Goal: Transaction & Acquisition: Obtain resource

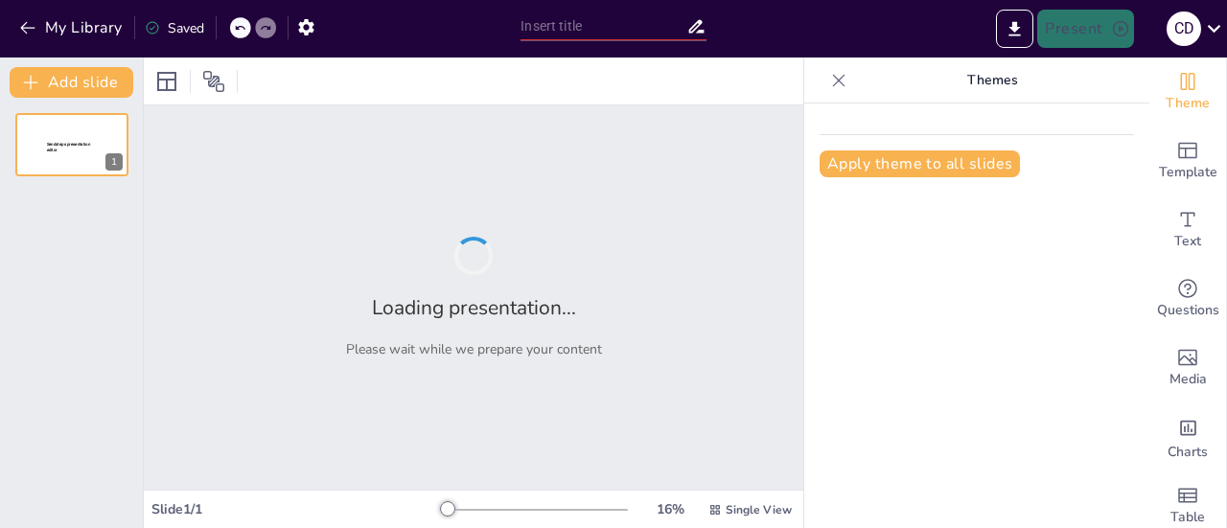
type input "Talleres para la Prevención: Estrategias para el Bienestar Emocional en [GEOGRA…"
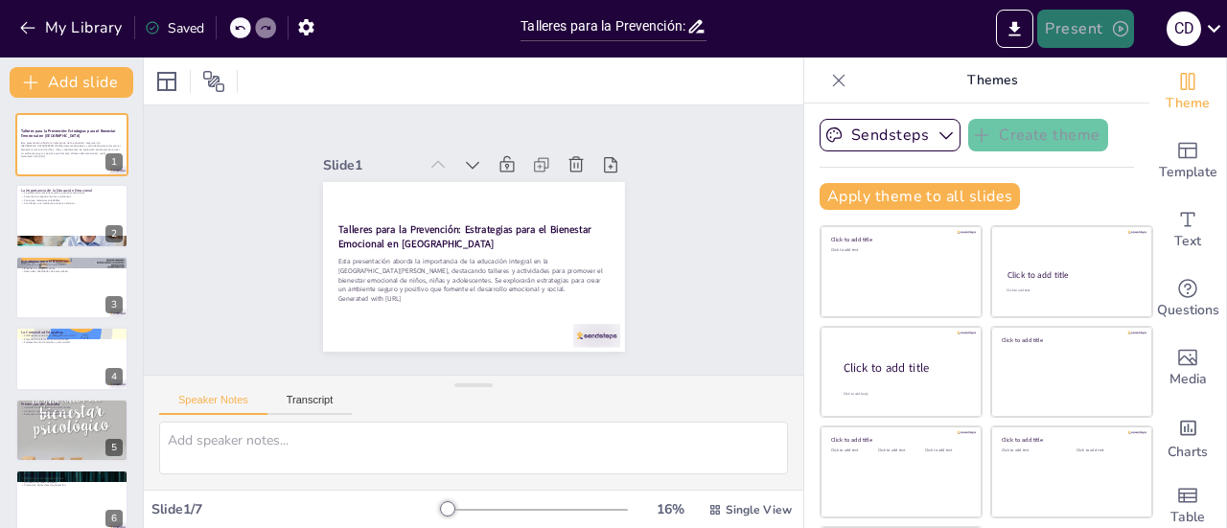
click at [1118, 34] on icon "button" at bounding box center [1120, 28] width 19 height 19
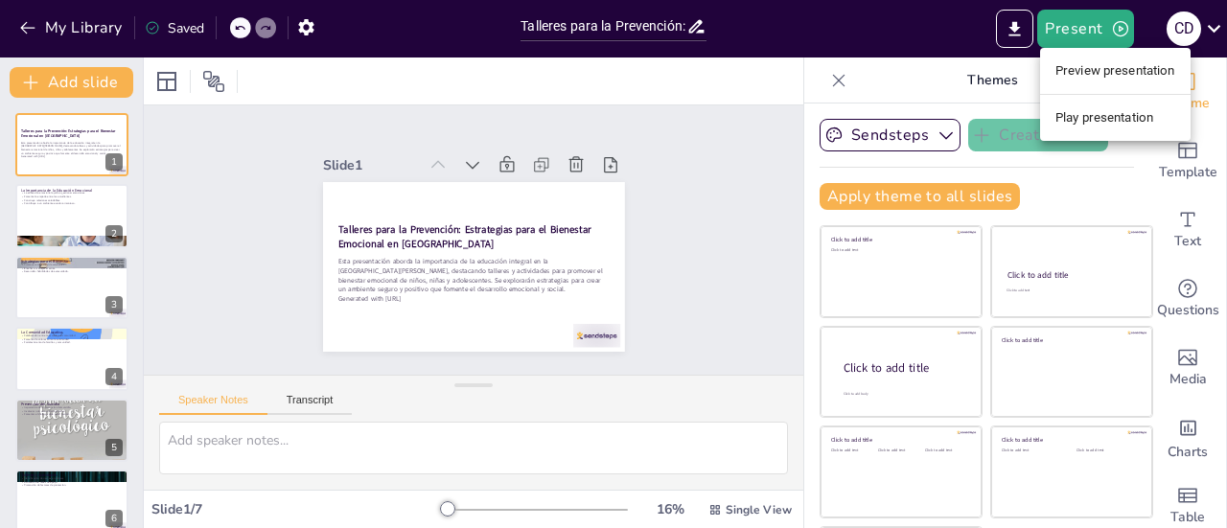
click at [1061, 114] on li "Play presentation" at bounding box center [1115, 118] width 151 height 31
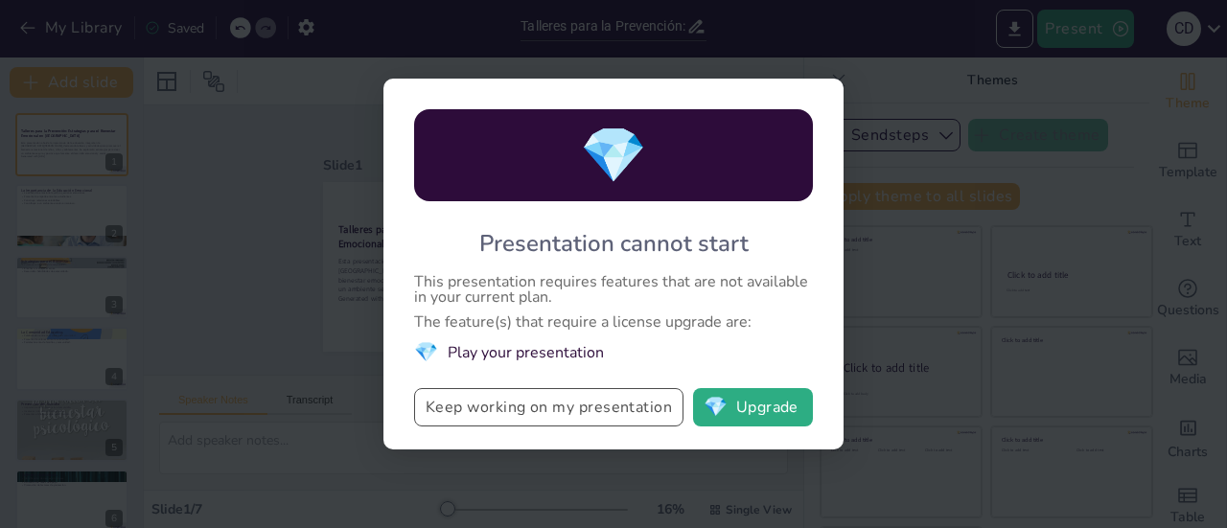
click at [588, 413] on button "Keep working on my presentation" at bounding box center [548, 407] width 269 height 38
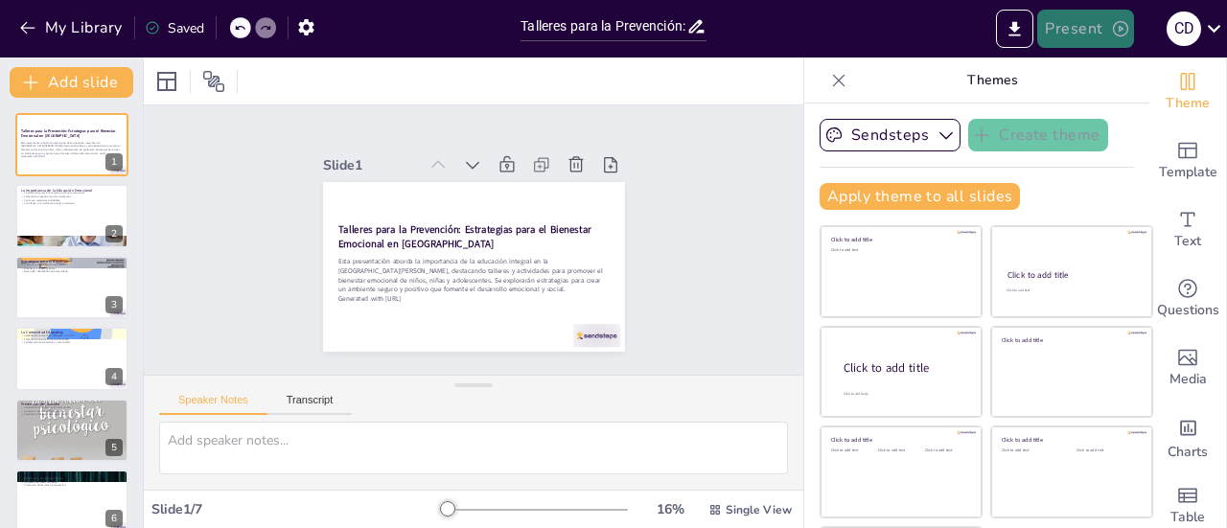
click at [1118, 30] on icon "button" at bounding box center [1120, 28] width 19 height 19
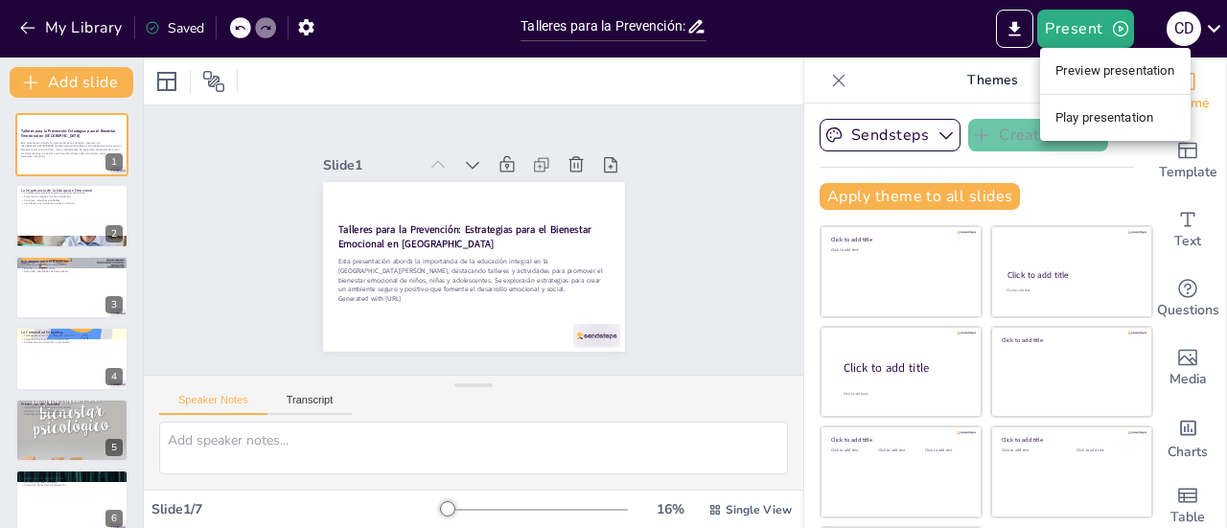
click at [1112, 66] on li "Preview presentation" at bounding box center [1115, 71] width 151 height 31
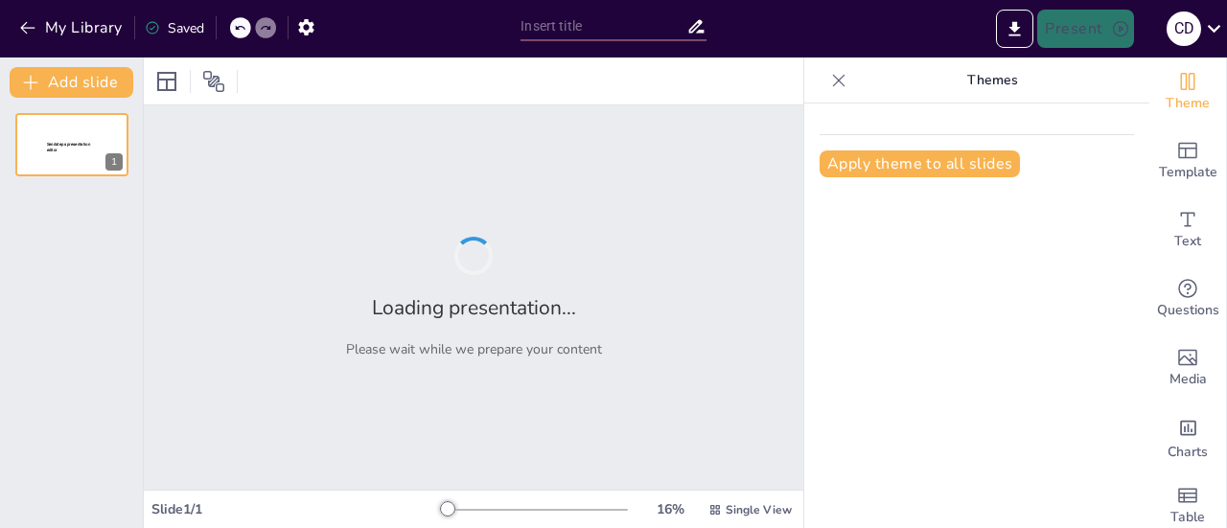
type input "Talleres para la Prevención: Estrategias para el Bienestar Emocional en [GEOGRA…"
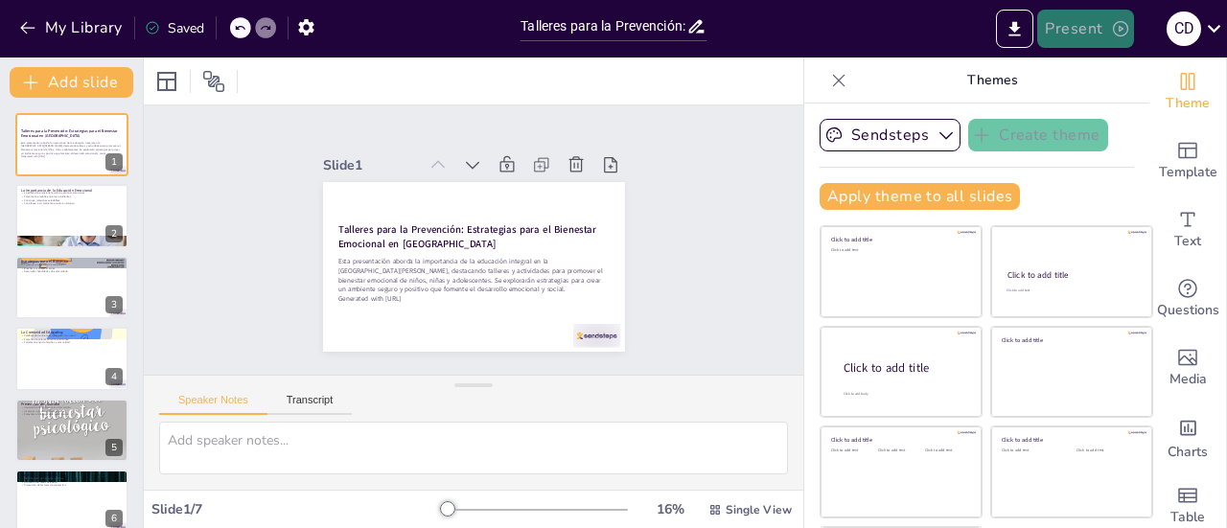
click at [1089, 29] on button "Present" at bounding box center [1085, 29] width 96 height 38
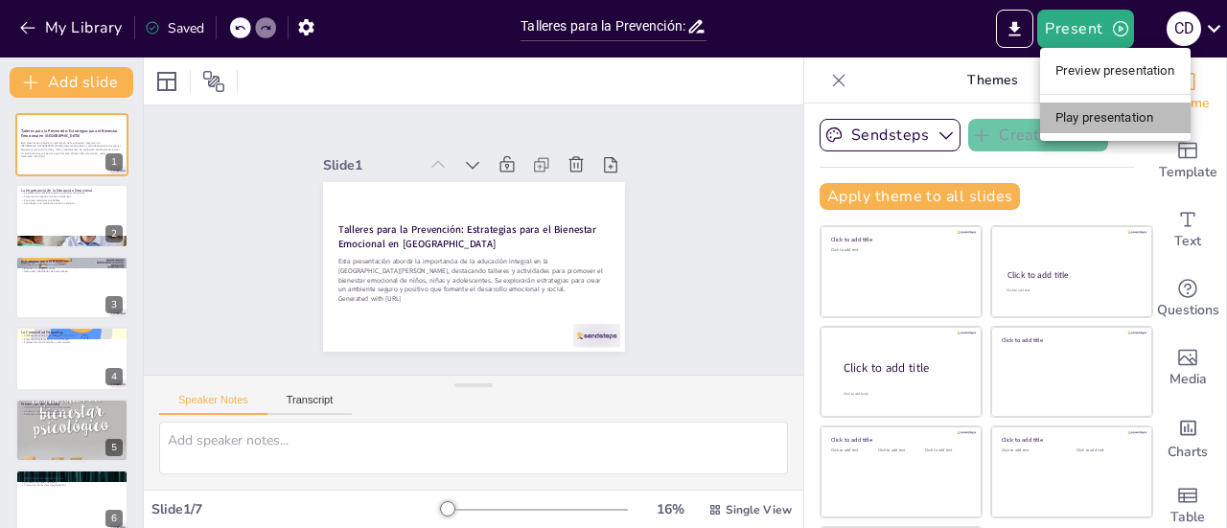
click at [1091, 117] on li "Play presentation" at bounding box center [1115, 118] width 151 height 31
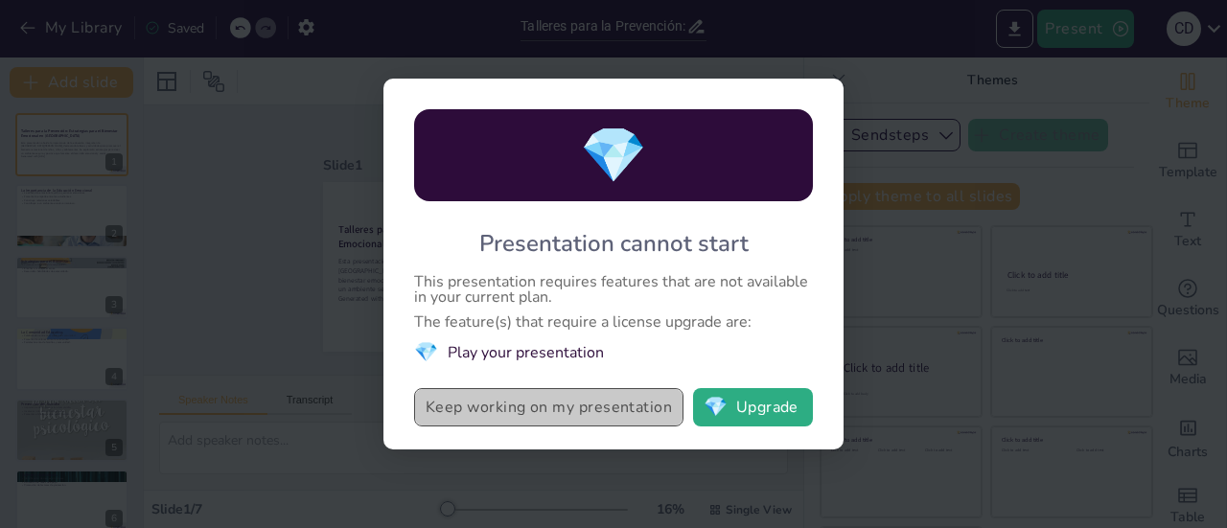
click at [558, 417] on button "Keep working on my presentation" at bounding box center [548, 407] width 269 height 38
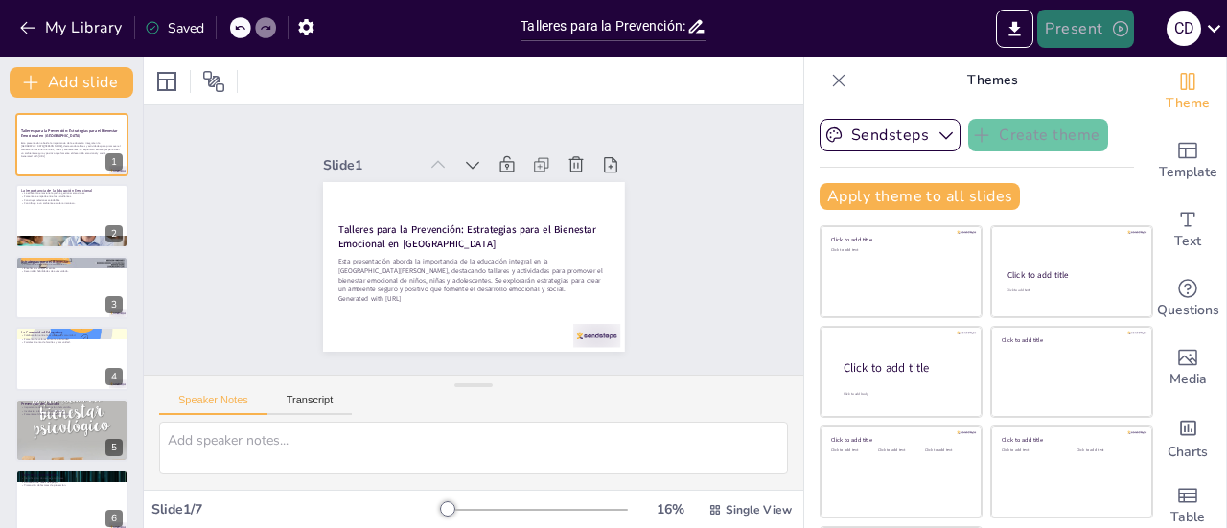
click at [1113, 32] on icon "button" at bounding box center [1120, 28] width 19 height 19
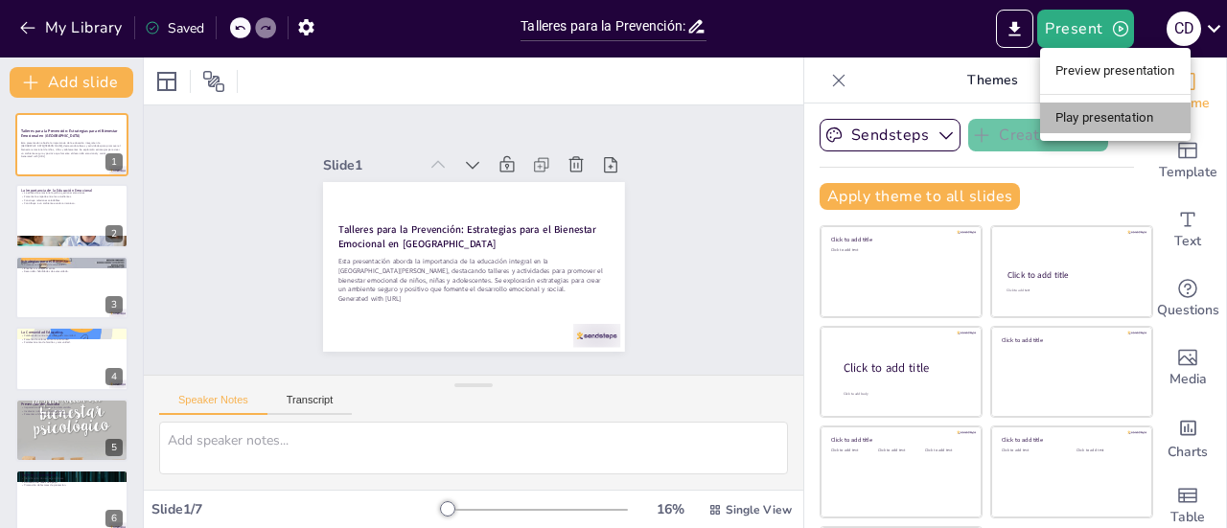
click at [1092, 116] on li "Play presentation" at bounding box center [1115, 118] width 151 height 31
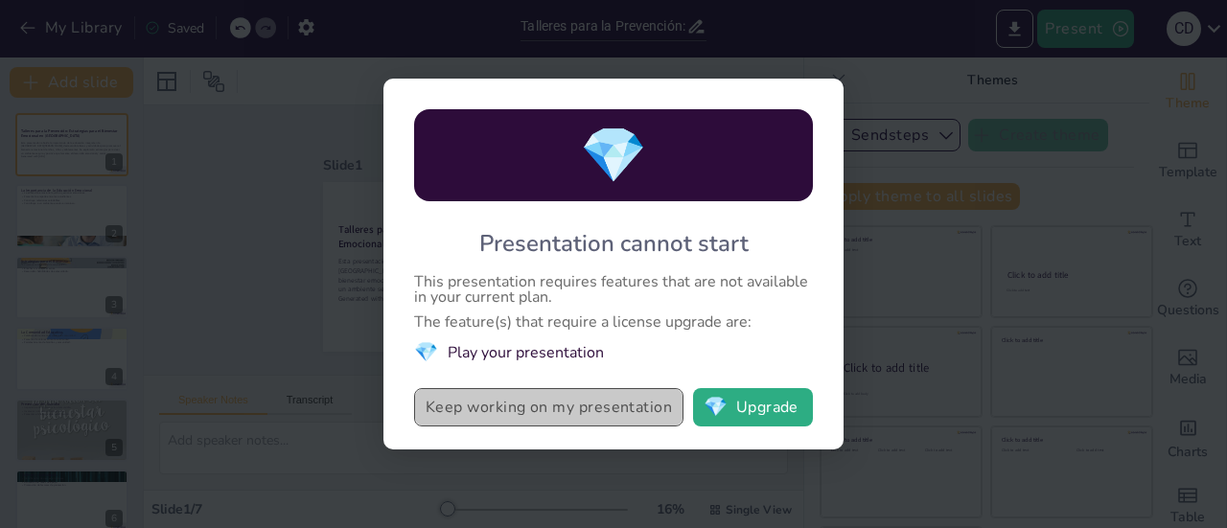
click at [446, 409] on button "Keep working on my presentation" at bounding box center [548, 407] width 269 height 38
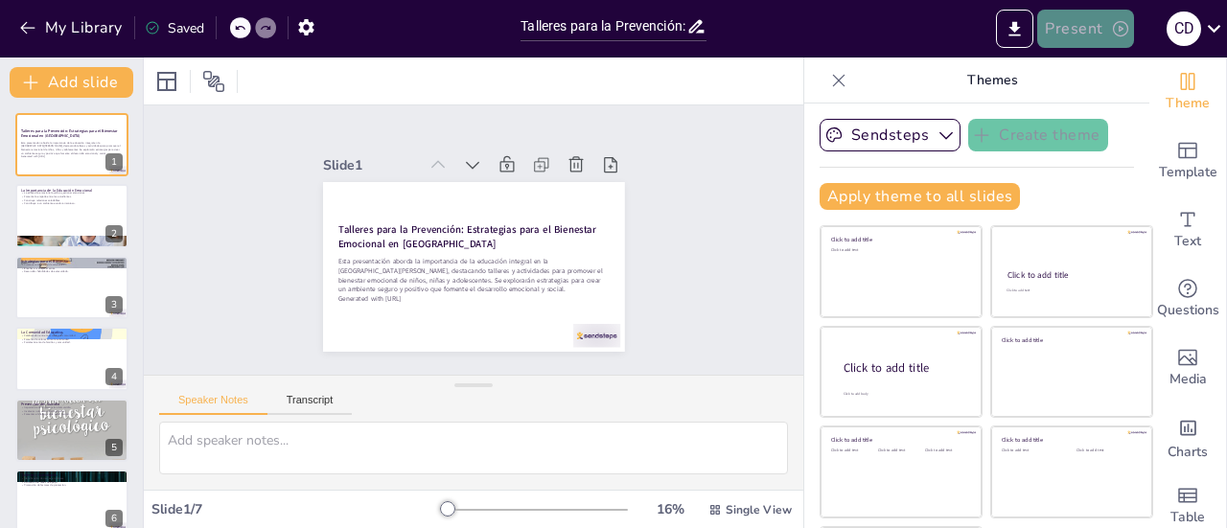
click at [1077, 30] on button "Present" at bounding box center [1085, 29] width 96 height 38
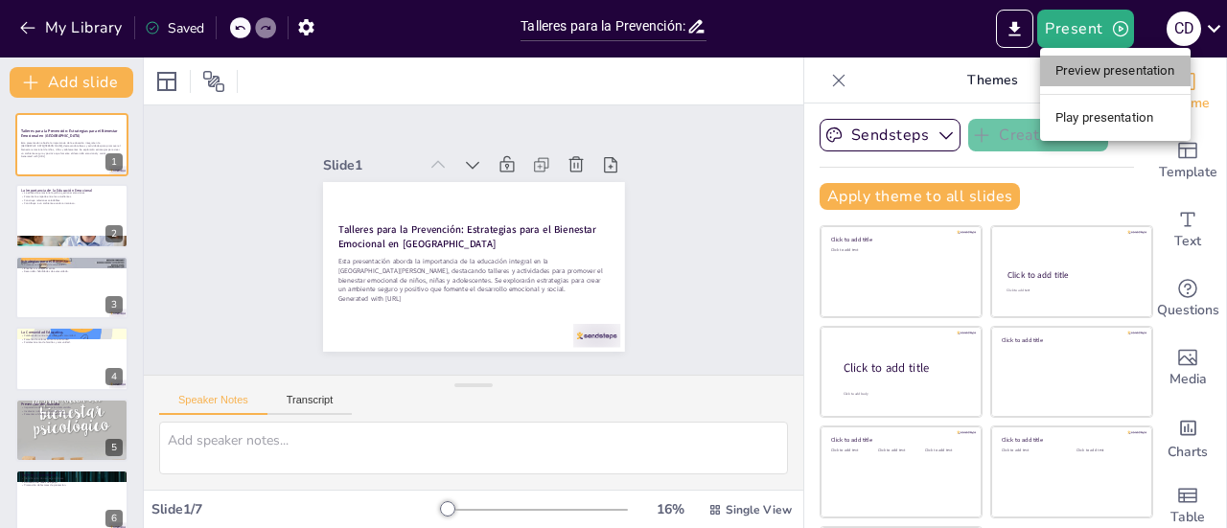
click at [1099, 70] on li "Preview presentation" at bounding box center [1115, 71] width 151 height 31
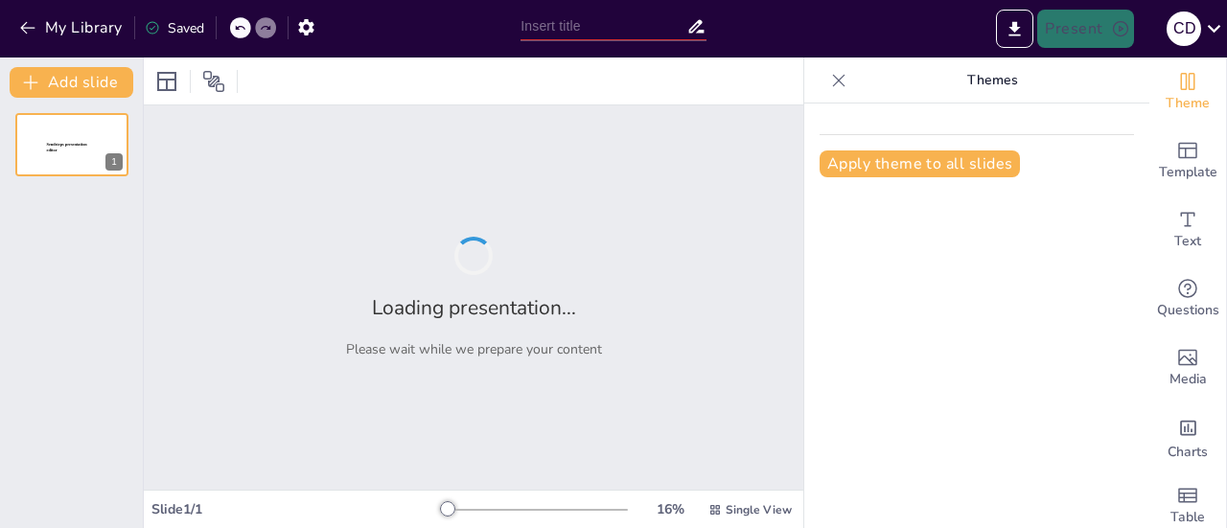
type input "Talleres para la Prevención: Estrategias para el Bienestar Emocional en [GEOGRA…"
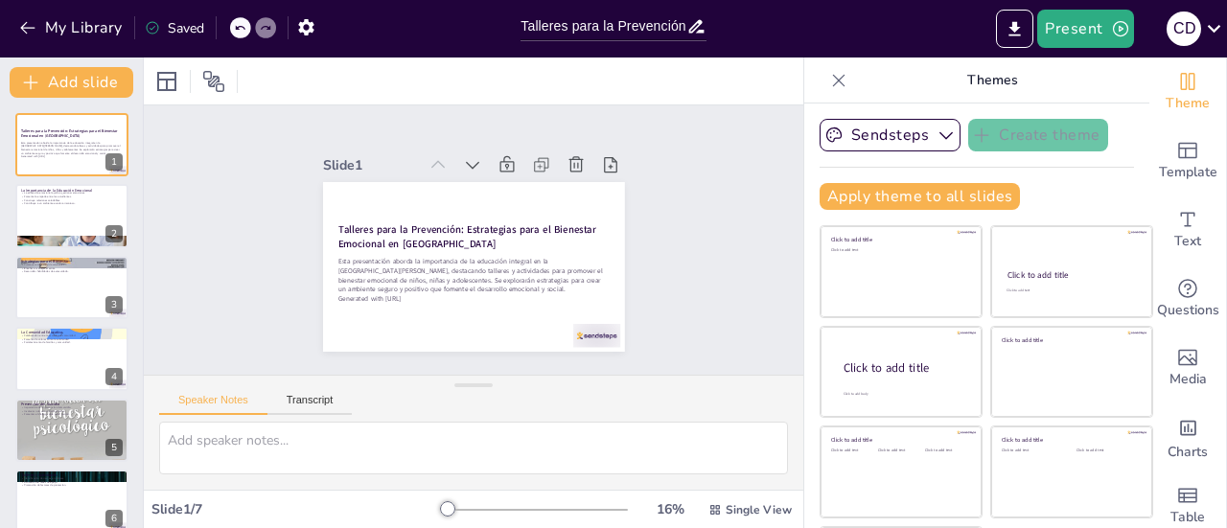
drag, startPoint x: 915, startPoint y: -1, endPoint x: 925, endPoint y: -18, distance: 20.2
click at [925, 0] on html "My Library Saved Talleres para la Prevención: Estrategias para el Bienestar Emo…" at bounding box center [613, 264] width 1227 height 528
click at [1022, 26] on icon "Export to PowerPoint" at bounding box center [1015, 29] width 20 height 20
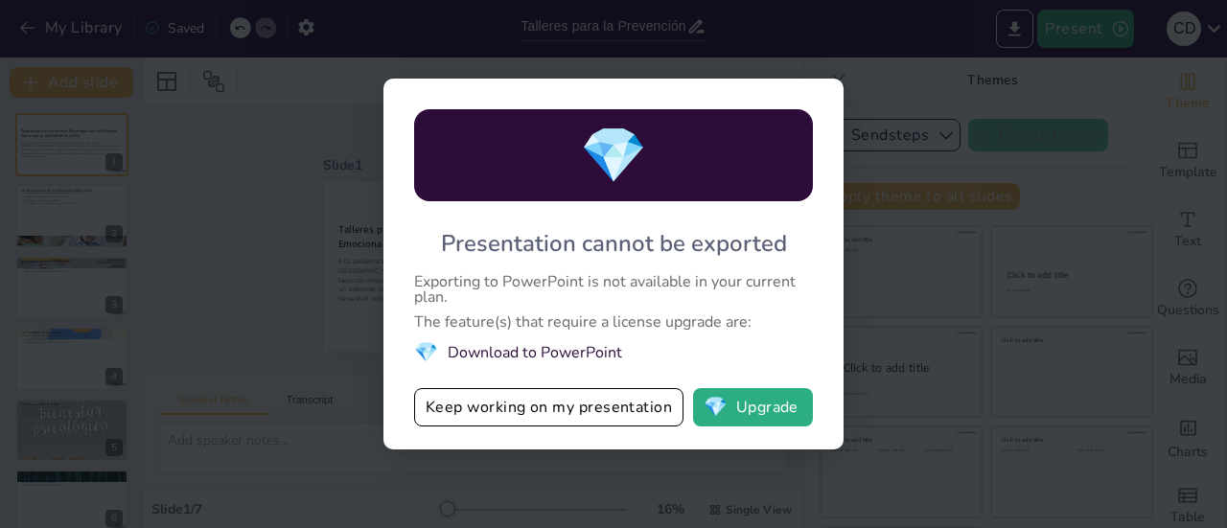
drag, startPoint x: 542, startPoint y: 411, endPoint x: 629, endPoint y: 316, distance: 128.9
click at [629, 317] on div "💎 Presentation cannot be exported Exporting to PowerPoint is not available in y…" at bounding box center [613, 264] width 460 height 371
click at [589, 352] on li "💎 Download to PowerPoint" at bounding box center [613, 352] width 399 height 26
click at [559, 402] on button "Keep working on my presentation" at bounding box center [548, 407] width 269 height 38
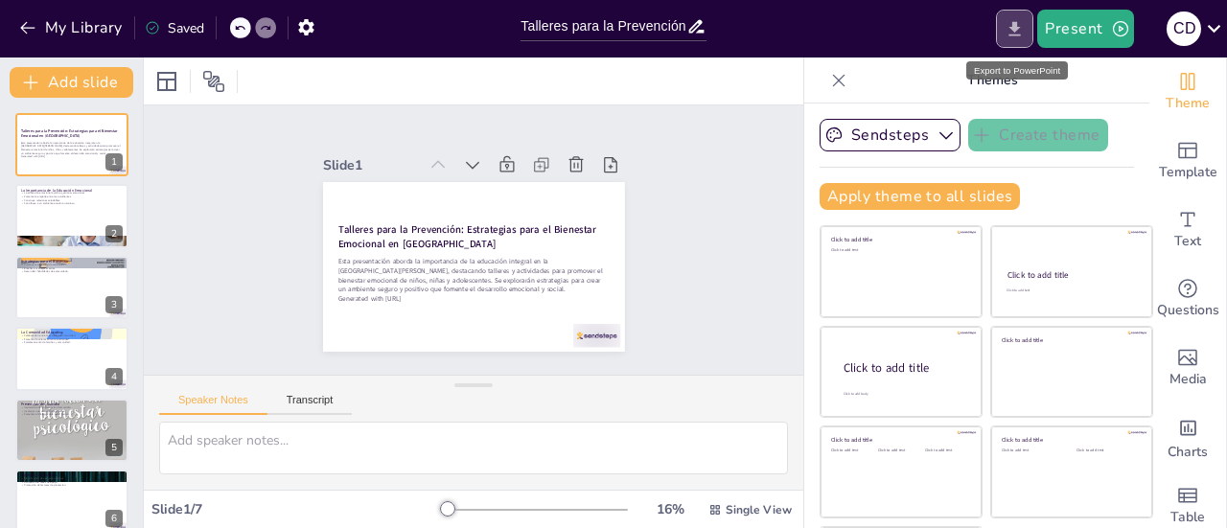
click at [1017, 27] on icon "Export to PowerPoint" at bounding box center [1015, 28] width 12 height 14
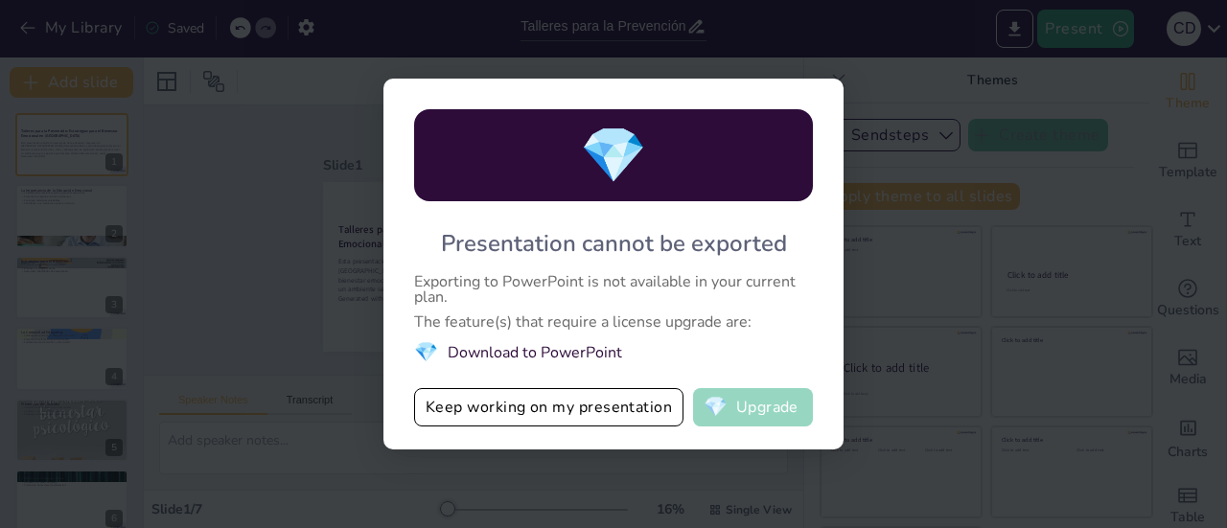
click at [775, 414] on button "💎 Upgrade" at bounding box center [753, 407] width 120 height 38
